Goal: Navigation & Orientation: Find specific page/section

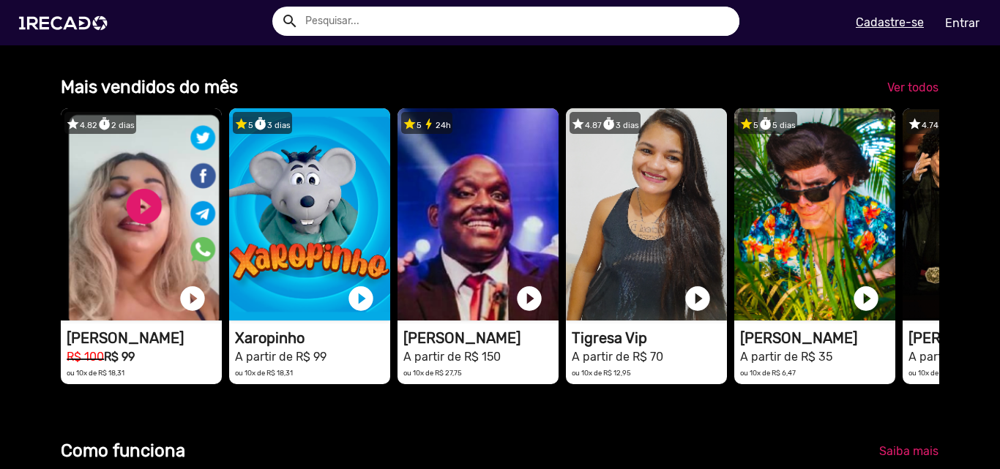
scroll to position [0, 1979]
click at [915, 94] on span "Ver todos" at bounding box center [913, 88] width 51 height 14
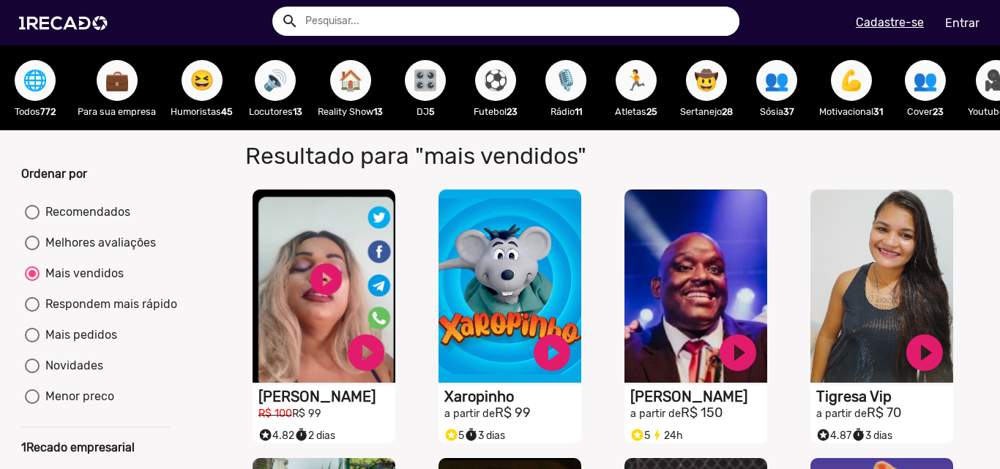
click at [34, 78] on span "🌐" at bounding box center [35, 80] width 25 height 41
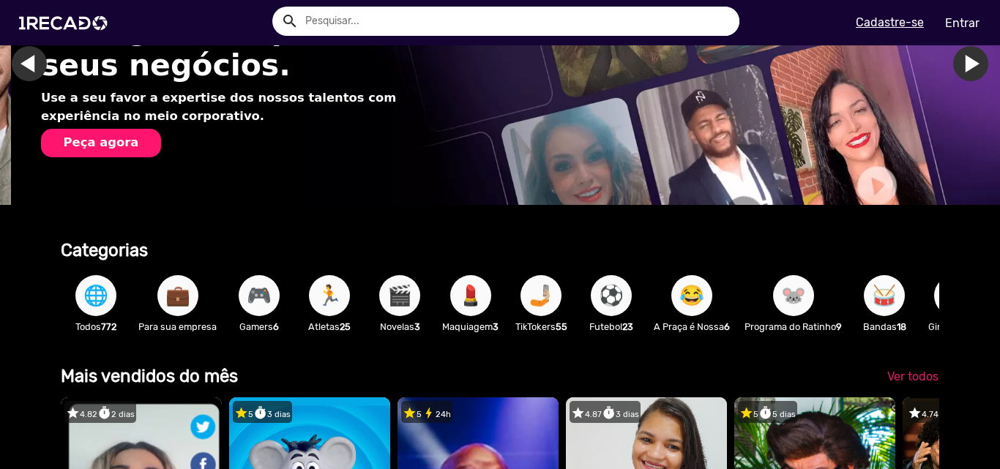
scroll to position [73, 0]
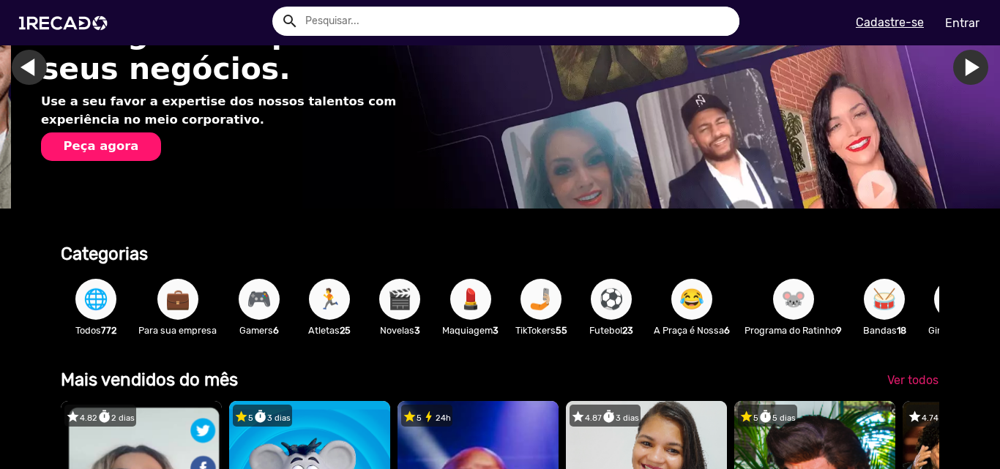
click at [330, 286] on span "🏃" at bounding box center [329, 299] width 25 height 41
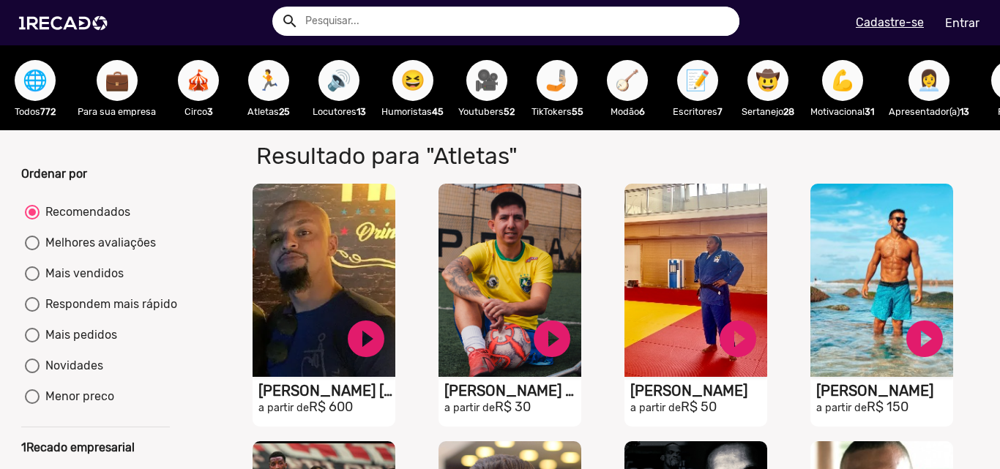
click at [479, 64] on span "🎥" at bounding box center [487, 80] width 25 height 41
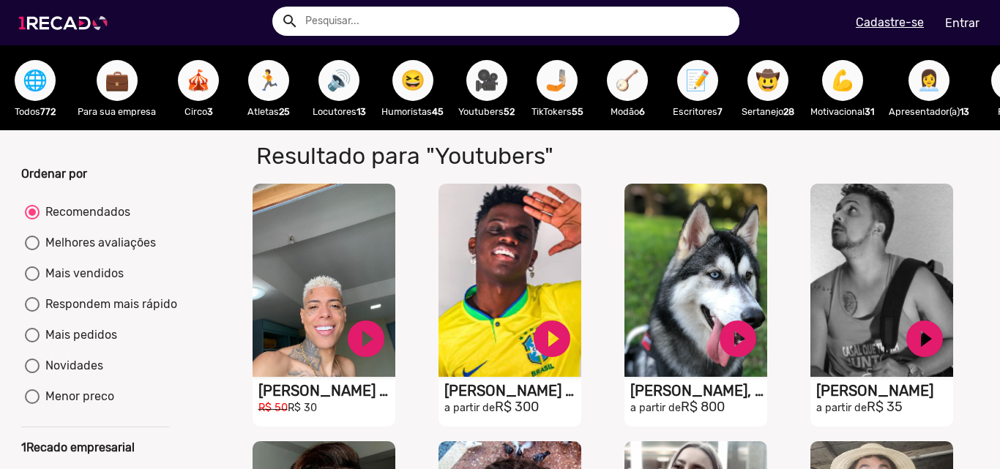
click at [45, 26] on img at bounding box center [66, 23] width 111 height 62
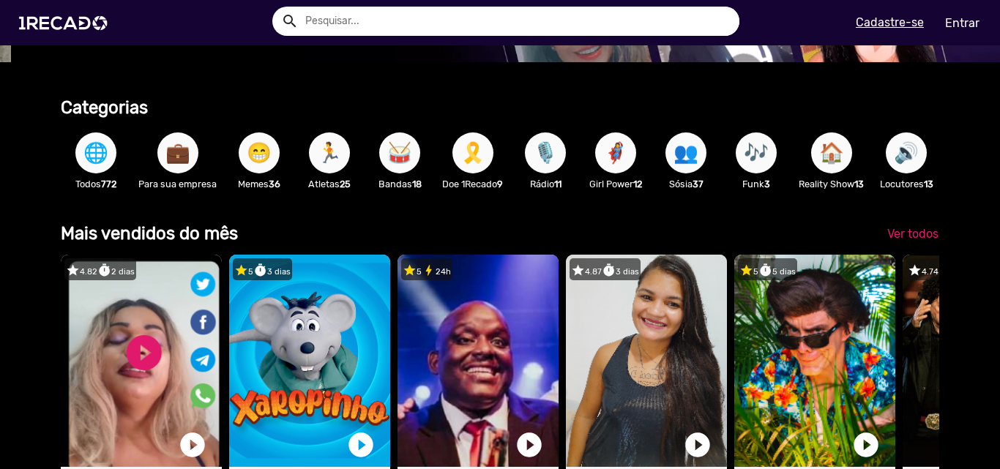
scroll to position [0, 1026]
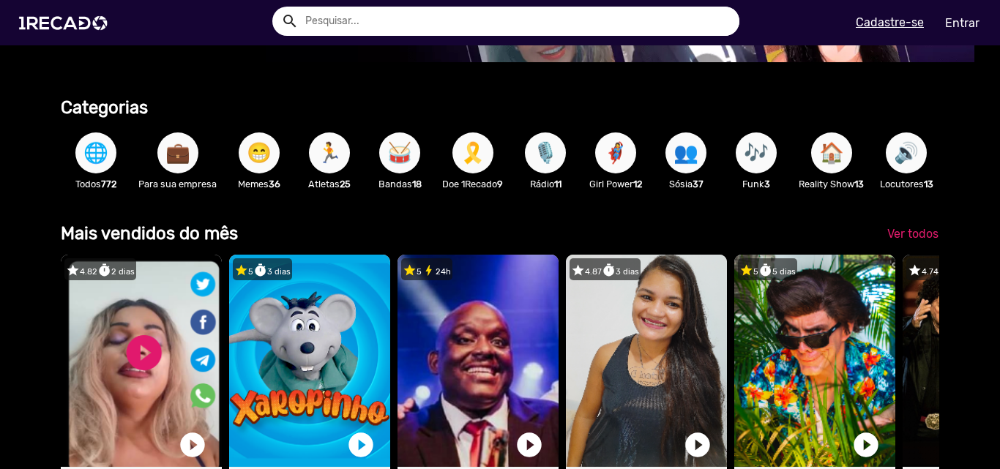
click at [249, 157] on span "😁" at bounding box center [259, 153] width 25 height 41
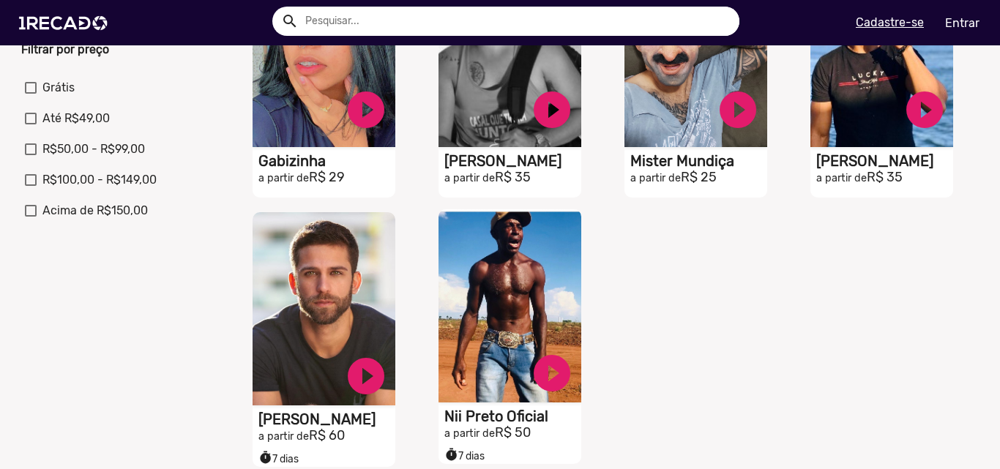
scroll to position [586, 0]
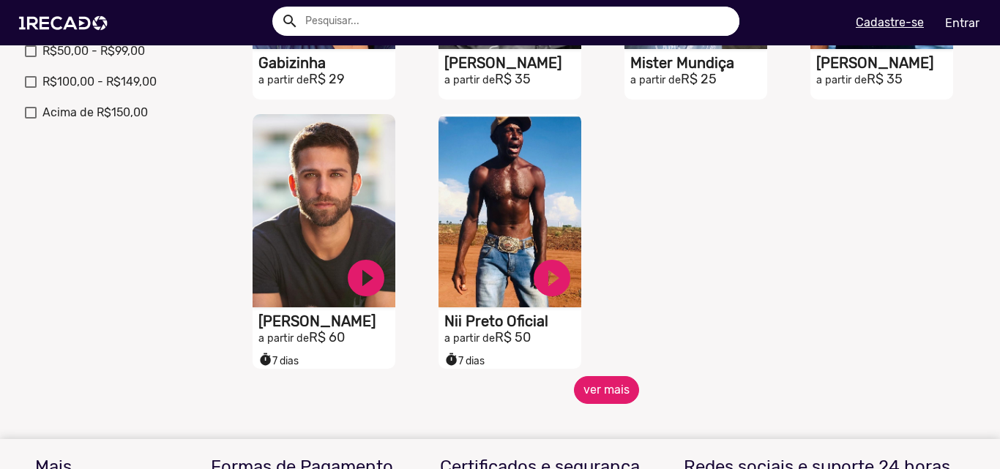
click at [587, 404] on button "ver mais" at bounding box center [606, 390] width 65 height 28
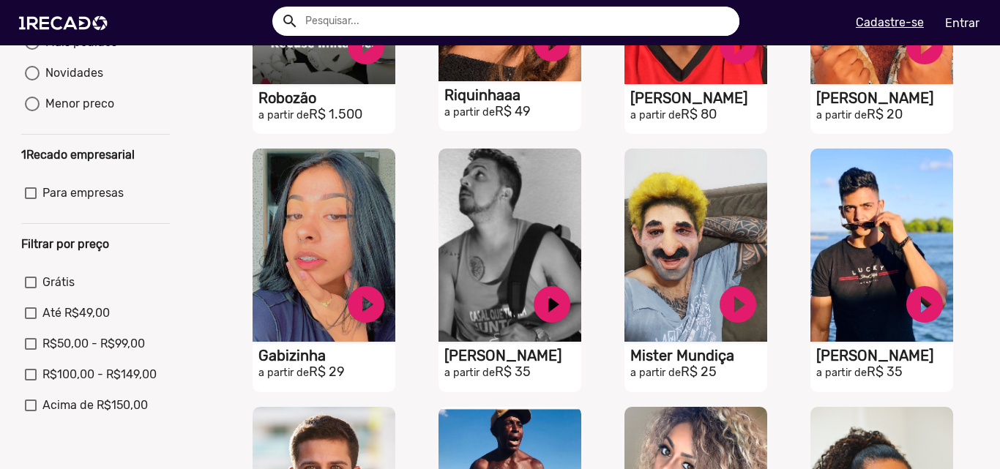
scroll to position [0, 0]
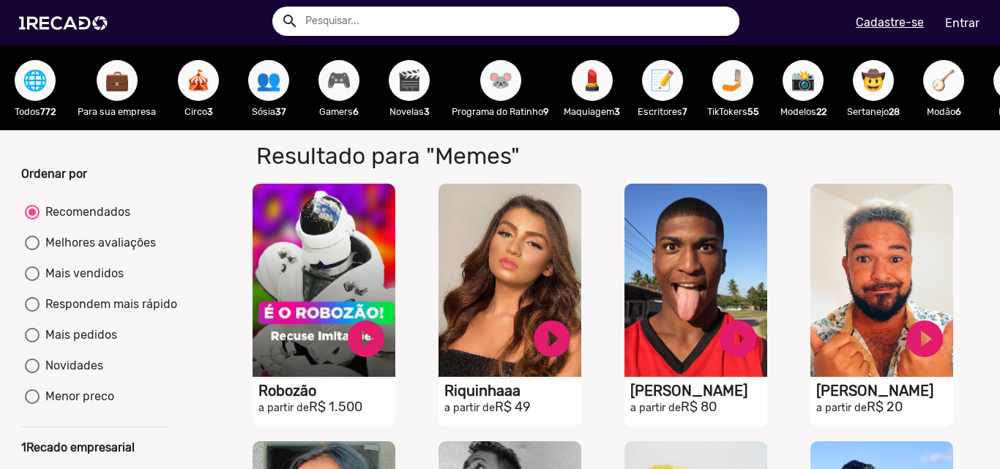
click at [341, 76] on span "🎮" at bounding box center [339, 80] width 25 height 41
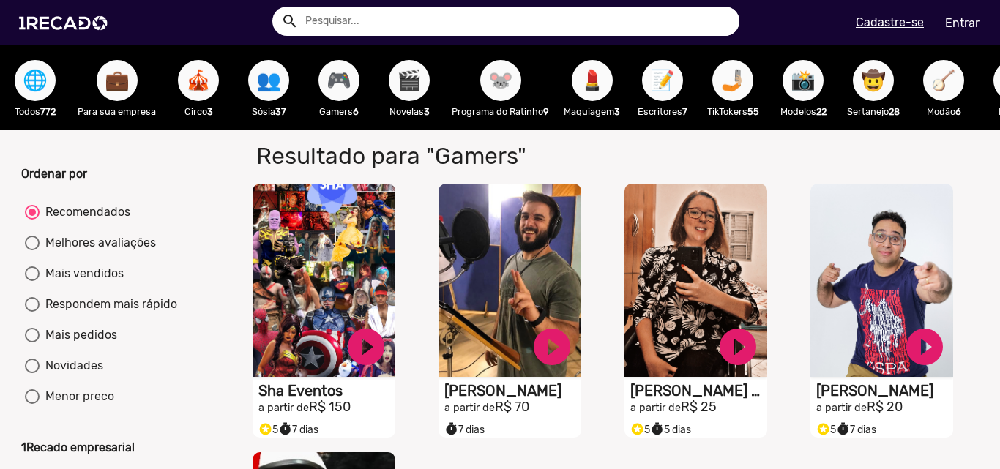
click at [803, 84] on span "📸" at bounding box center [803, 80] width 25 height 41
